Goal: Contribute content: Contribute content

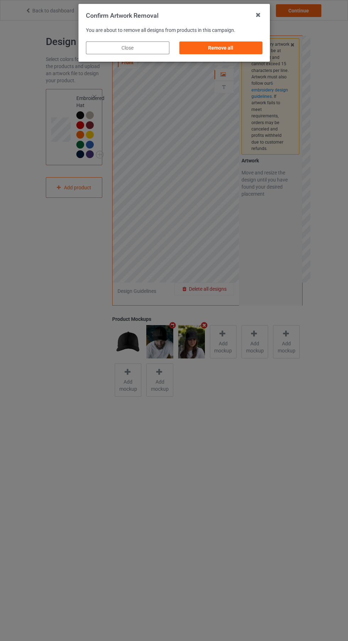
click at [233, 46] on div "Remove all" at bounding box center [220, 47] width 83 height 13
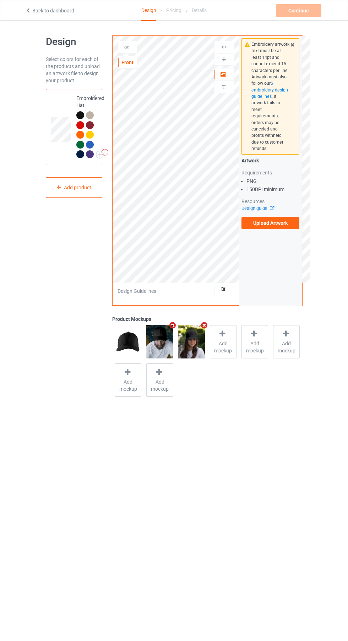
click at [282, 222] on label "Upload Artwork" at bounding box center [270, 223] width 58 height 12
click at [0, 0] on input "Upload Artwork" at bounding box center [0, 0] width 0 height 0
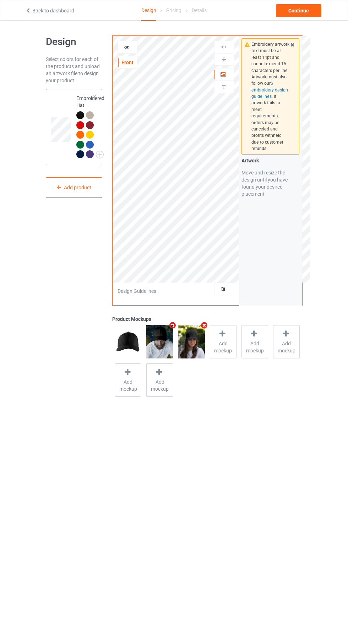
click at [233, 339] on div "Add mockup" at bounding box center [223, 341] width 27 height 33
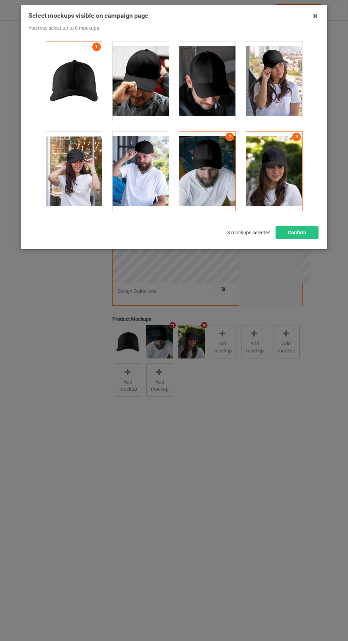
click at [209, 85] on div at bounding box center [207, 80] width 56 height 79
click at [306, 233] on button "Confirm" at bounding box center [296, 232] width 43 height 13
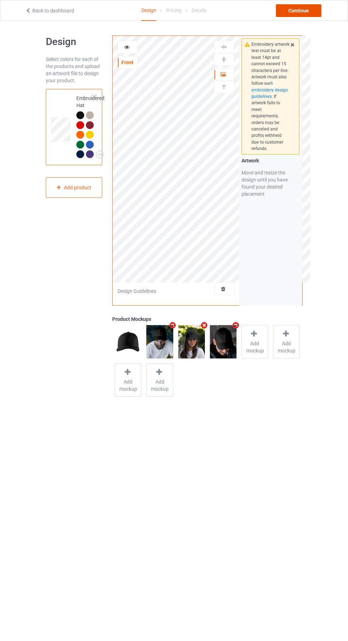
click at [309, 8] on div "Continue" at bounding box center [298, 10] width 45 height 13
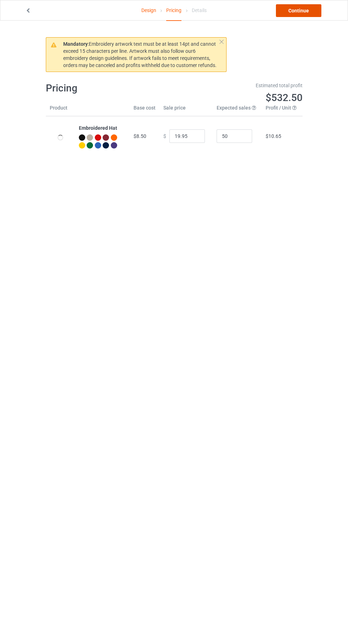
click at [306, 16] on link "Continue" at bounding box center [298, 10] width 45 height 13
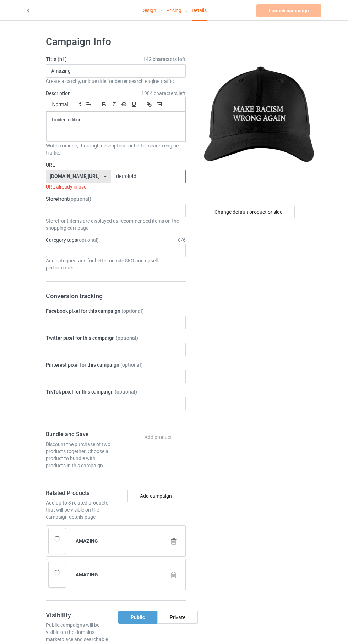
click at [170, 176] on input "detroit4d" at bounding box center [148, 176] width 75 height 13
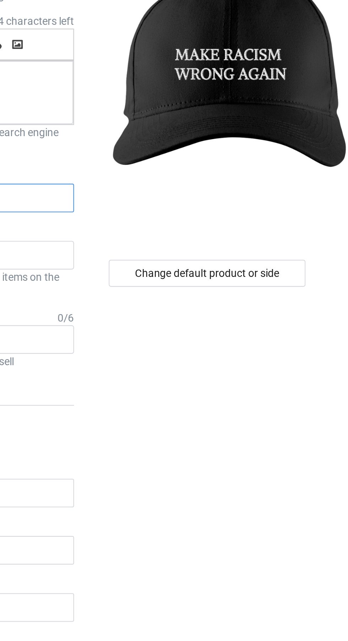
type input "d"
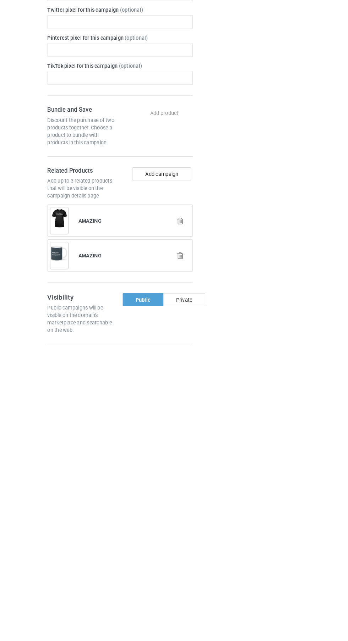
click at [175, 517] on icon at bounding box center [173, 517] width 9 height 7
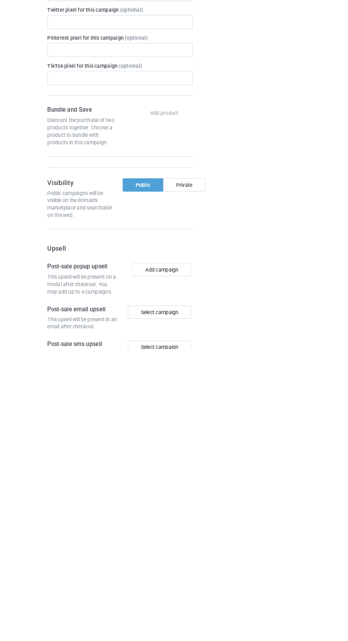
scroll to position [23, 0]
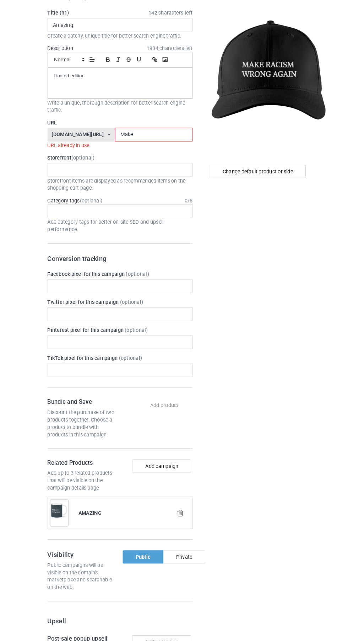
click at [188, 526] on div "Campaign Info Title (h1) 142 characters left Amazing Create a catchy, unique ti…" at bounding box center [116, 429] width 150 height 844
click at [177, 519] on icon at bounding box center [173, 517] width 9 height 7
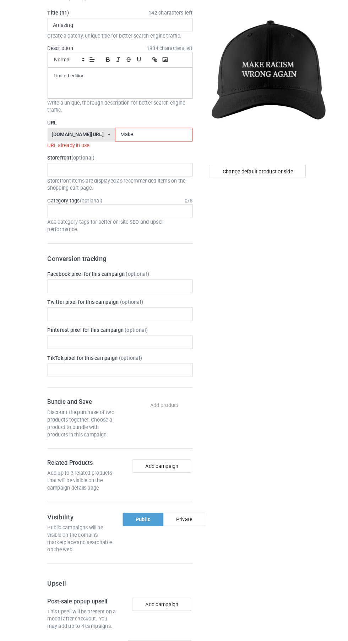
click at [162, 152] on input "Make" at bounding box center [148, 152] width 75 height 13
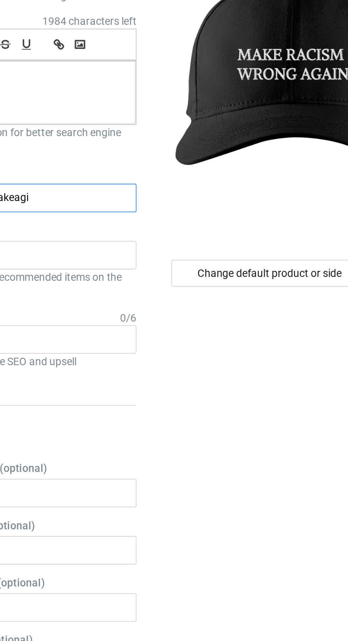
type input "Makeagin"
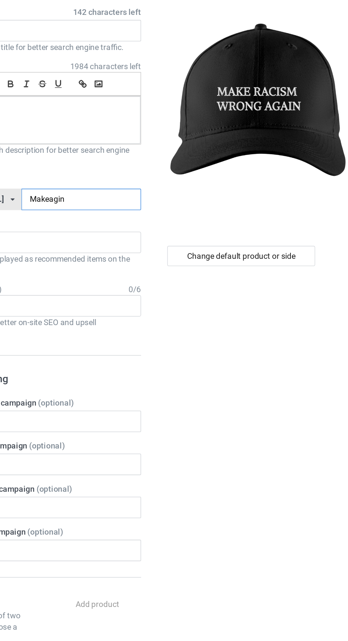
scroll to position [0, 0]
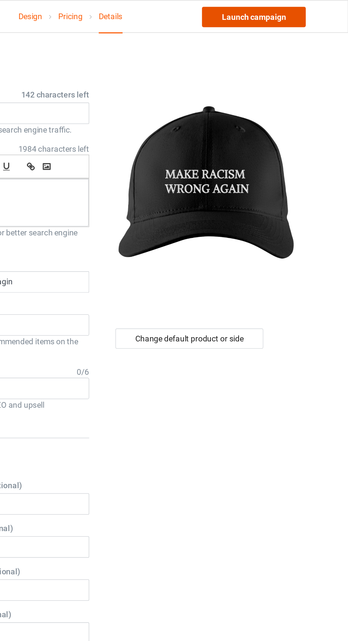
click at [316, 9] on link "Launch campaign" at bounding box center [288, 10] width 65 height 13
